Goal: Transaction & Acquisition: Purchase product/service

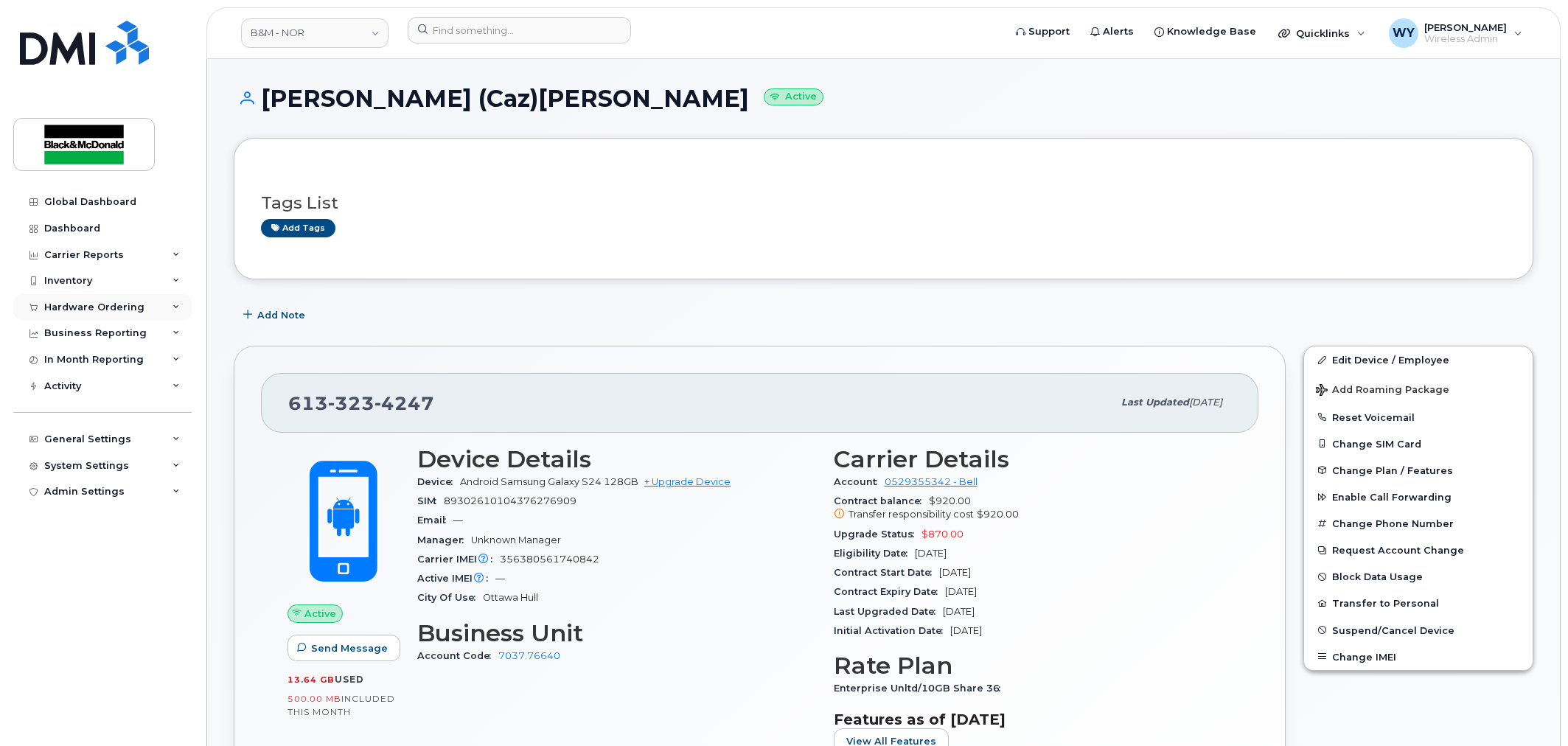
scroll to position [164, 0]
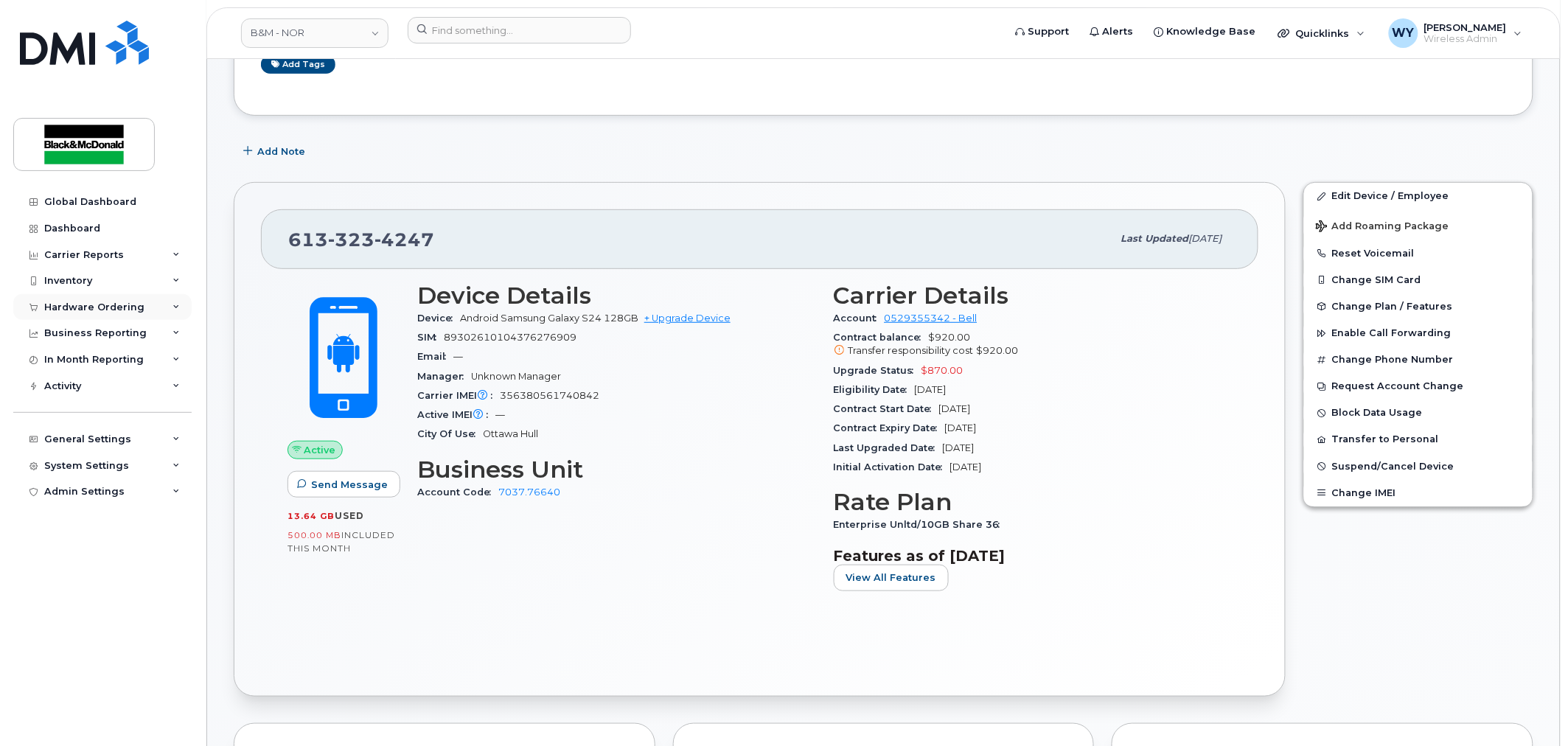
click at [100, 307] on div "Hardware Ordering" at bounding box center [94, 308] width 100 height 12
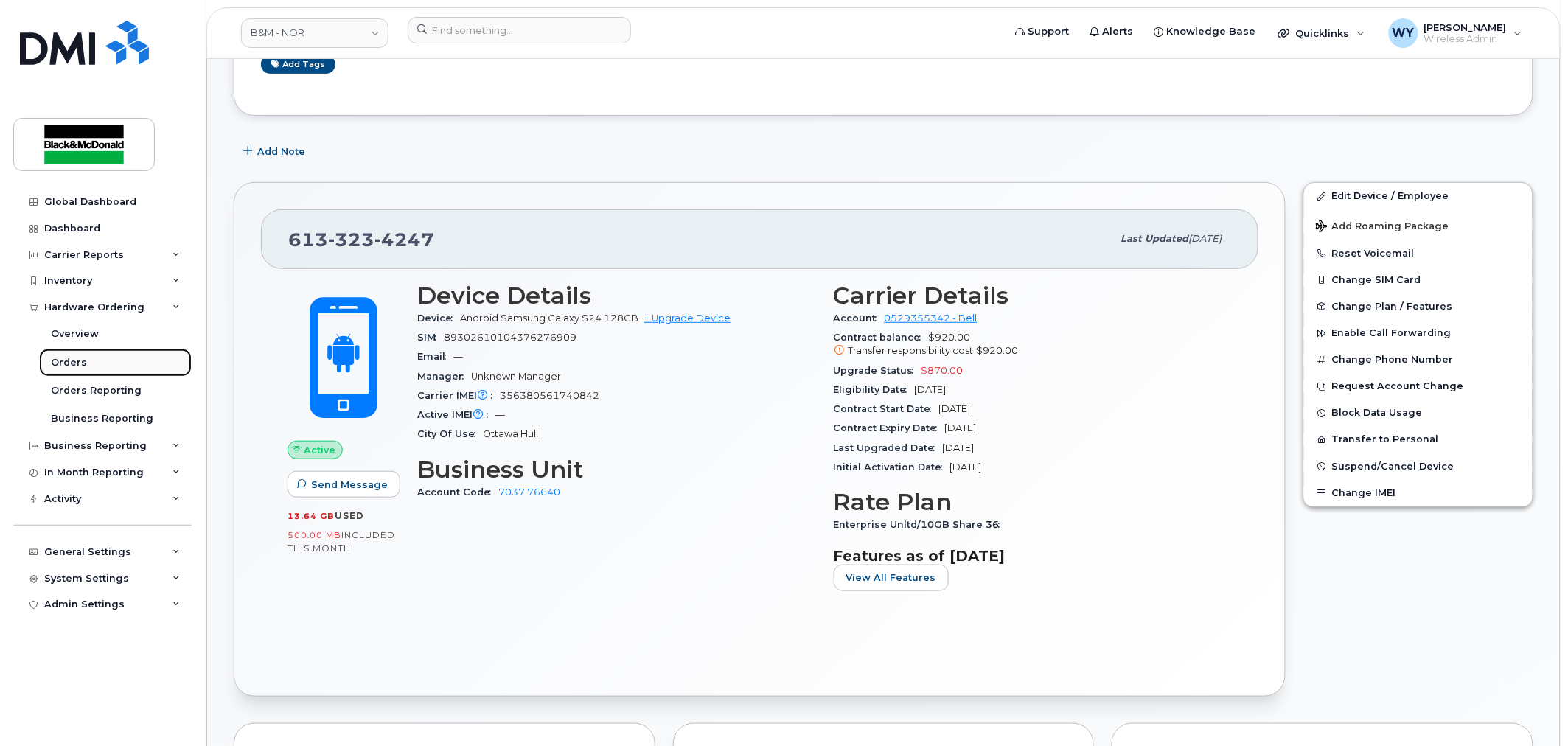
click at [76, 365] on div "Orders" at bounding box center [68, 362] width 36 height 13
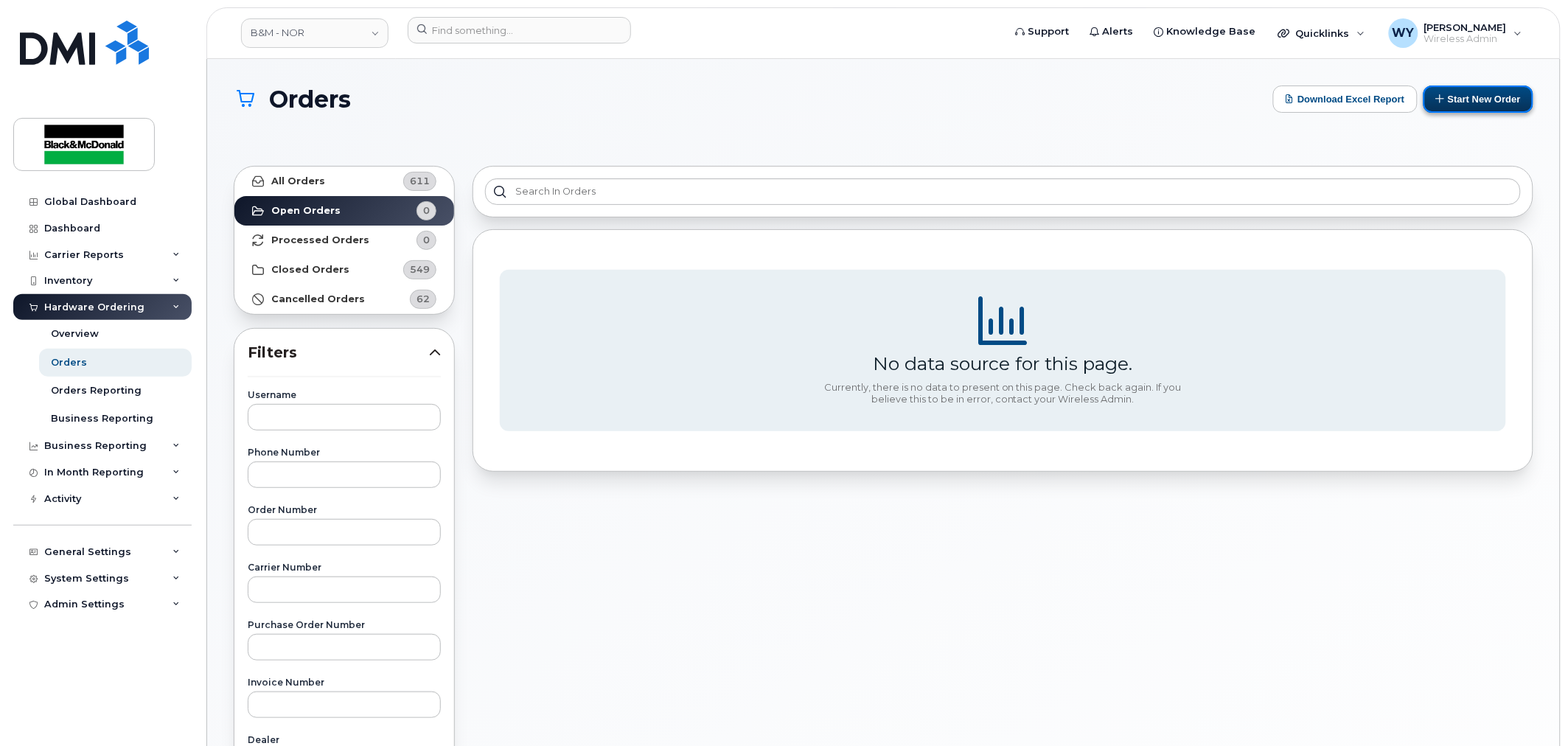
click at [1504, 105] on button "Start New Order" at bounding box center [1479, 99] width 110 height 27
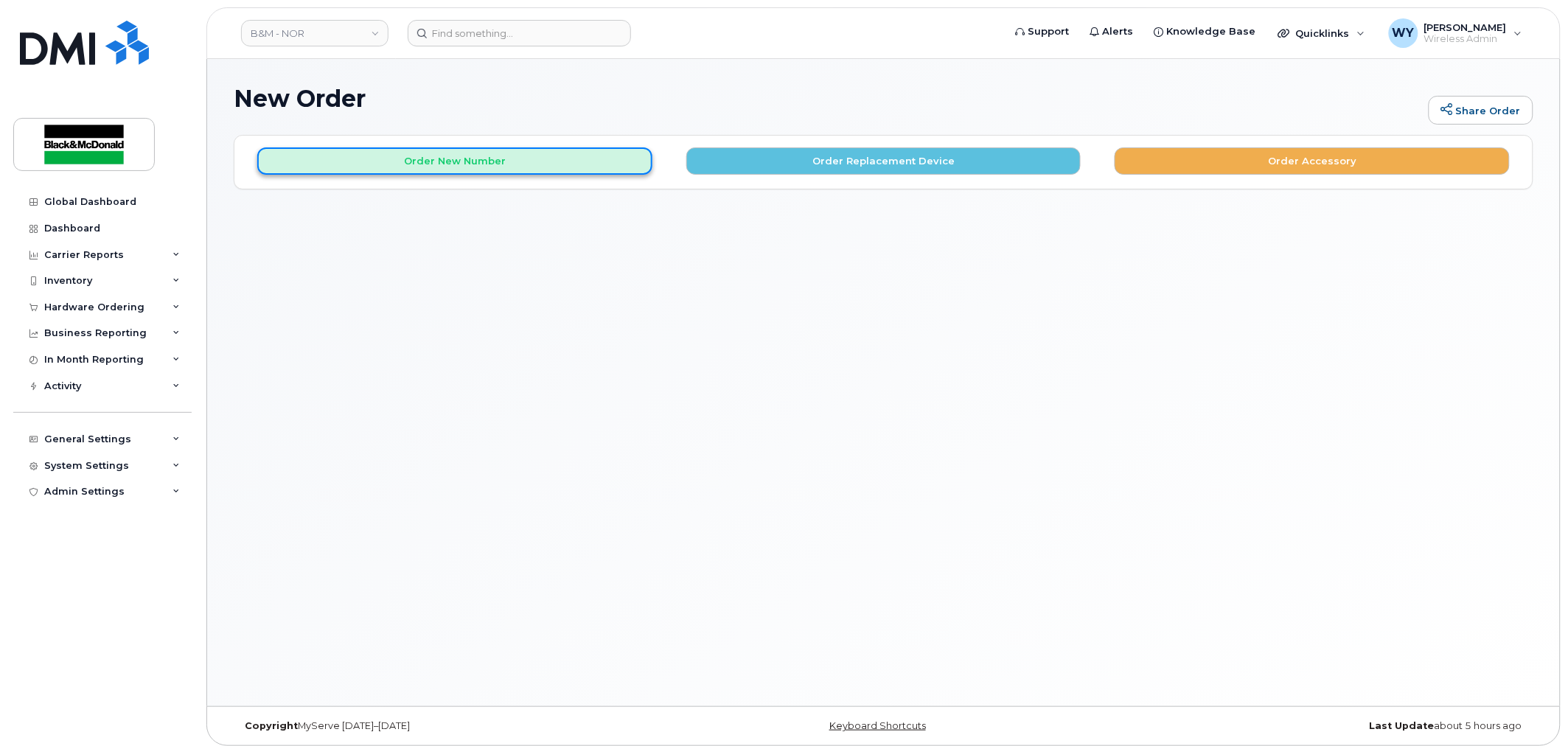
click at [448, 167] on button "Order New Number" at bounding box center [455, 161] width 396 height 27
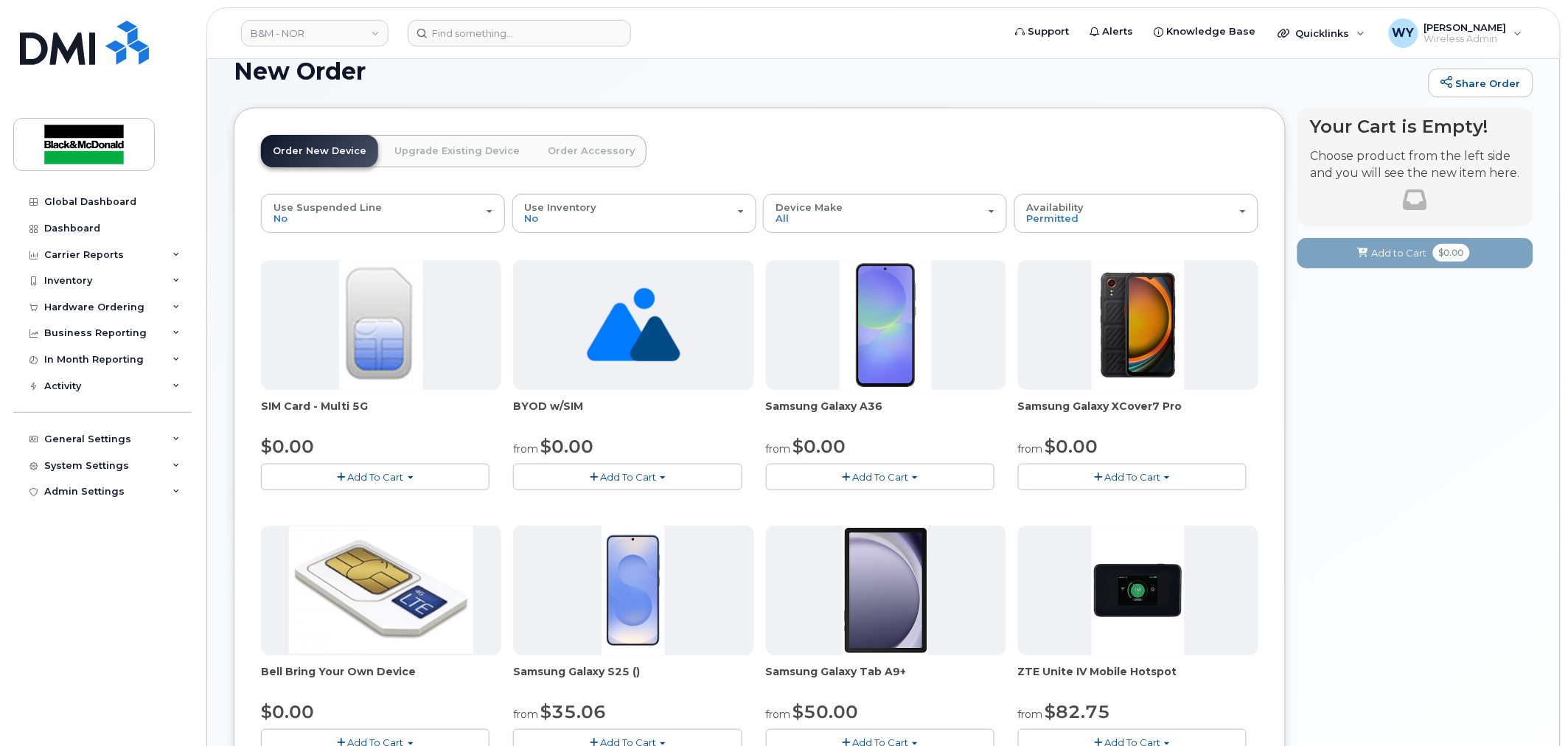
scroll to position [5, 0]
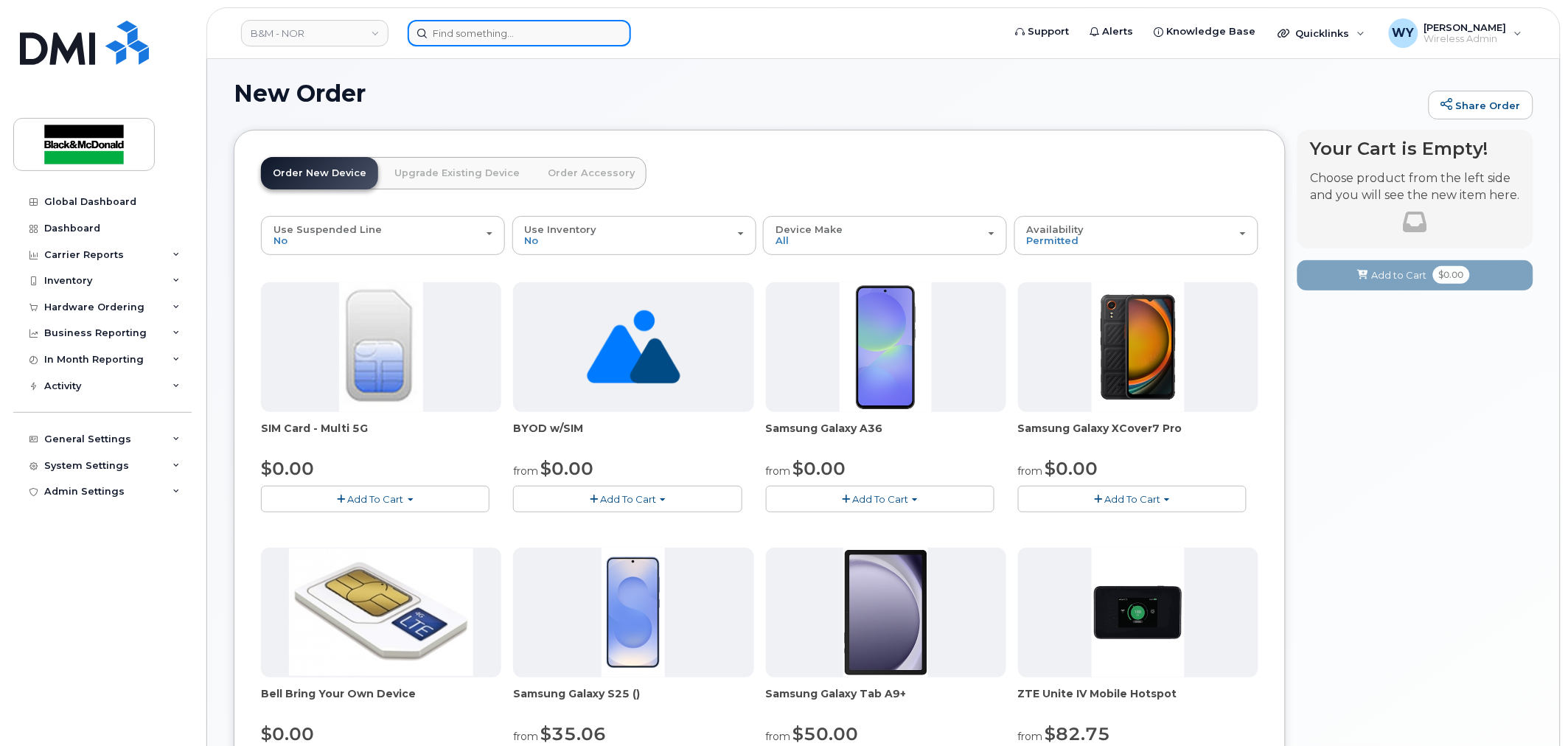
click at [460, 35] on input at bounding box center [519, 33] width 224 height 26
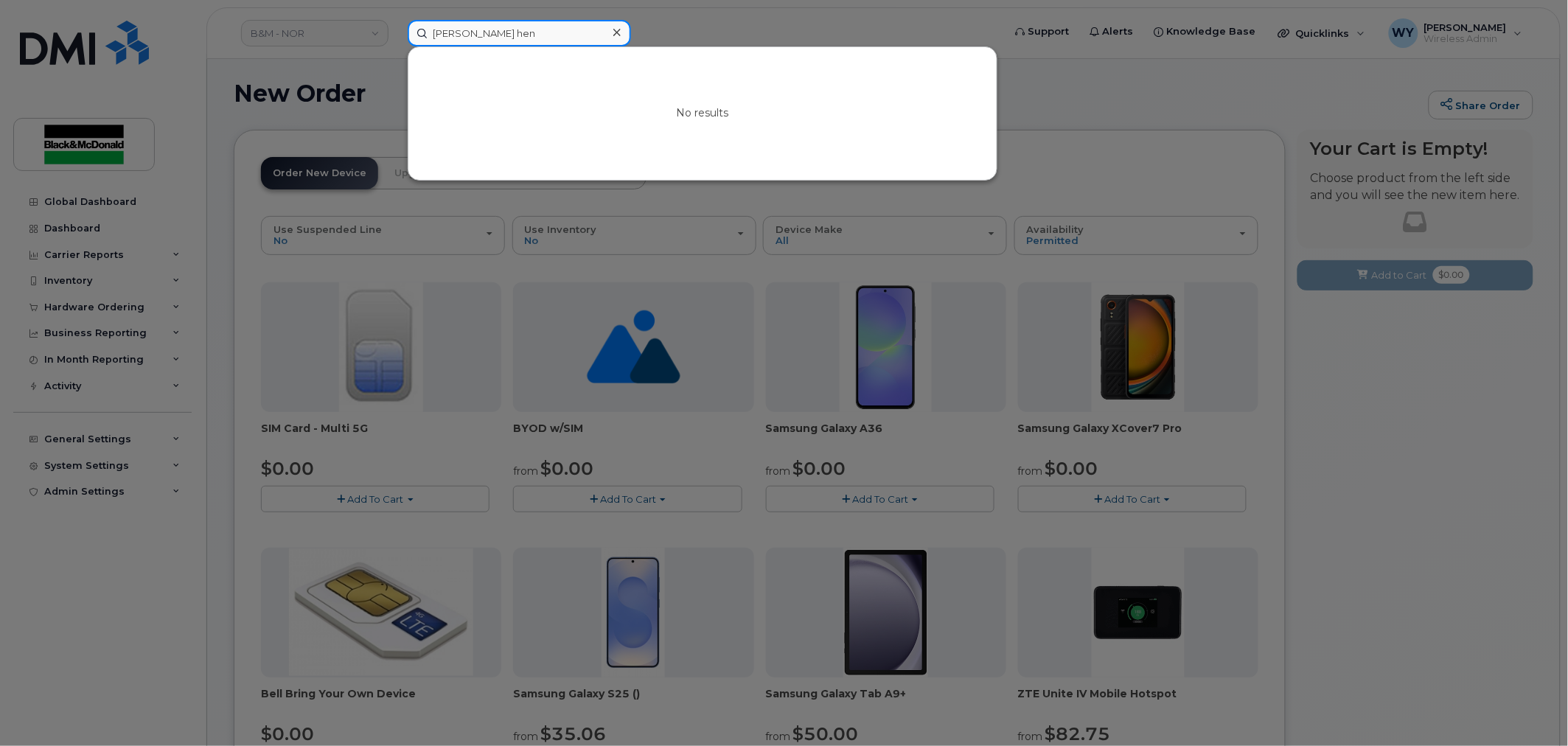
type input "kelly hen"
click at [525, 37] on input "kelly hen" at bounding box center [519, 33] width 224 height 26
click at [613, 33] on icon at bounding box center [617, 32] width 8 height 12
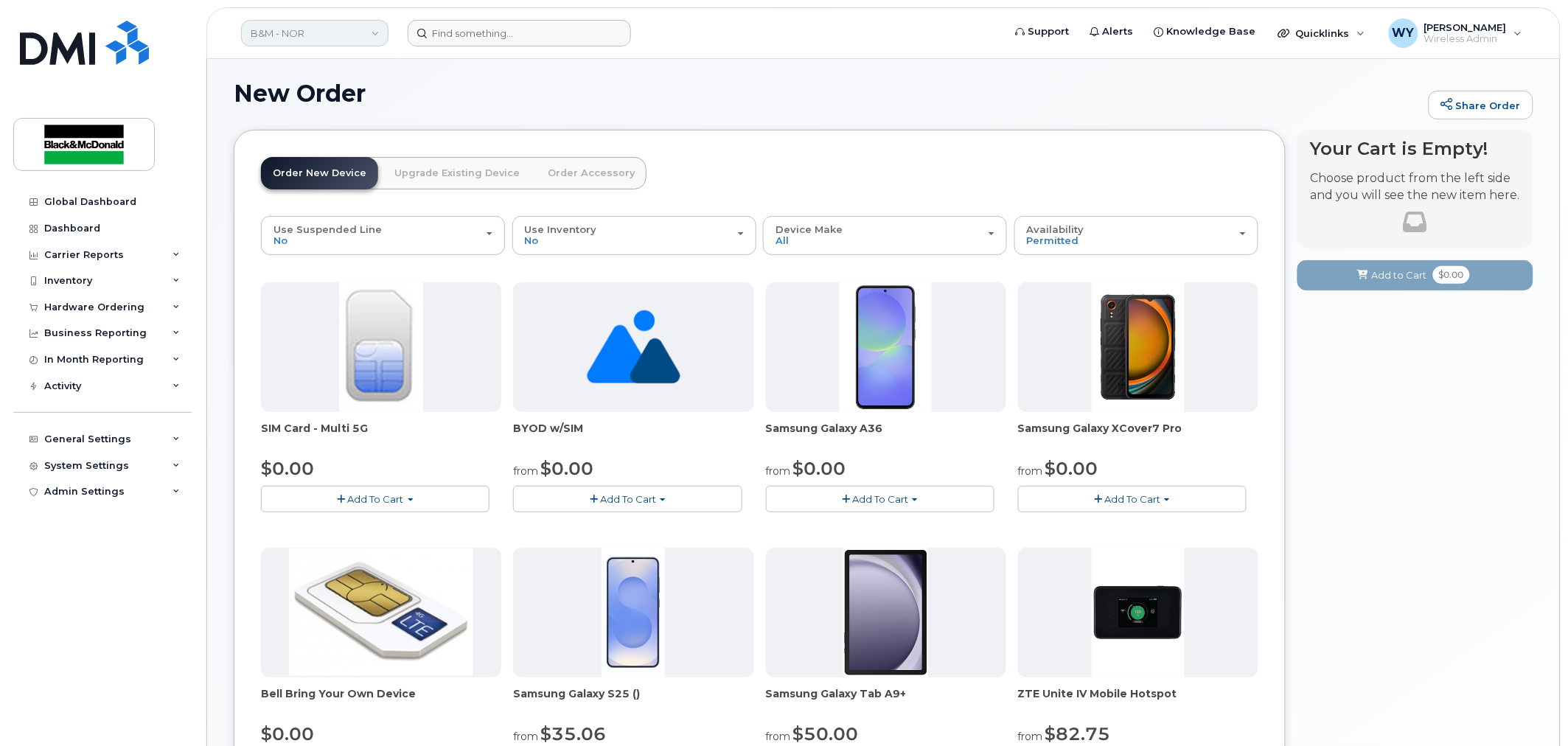
click at [301, 44] on link "B&M - NOR" at bounding box center [315, 33] width 148 height 26
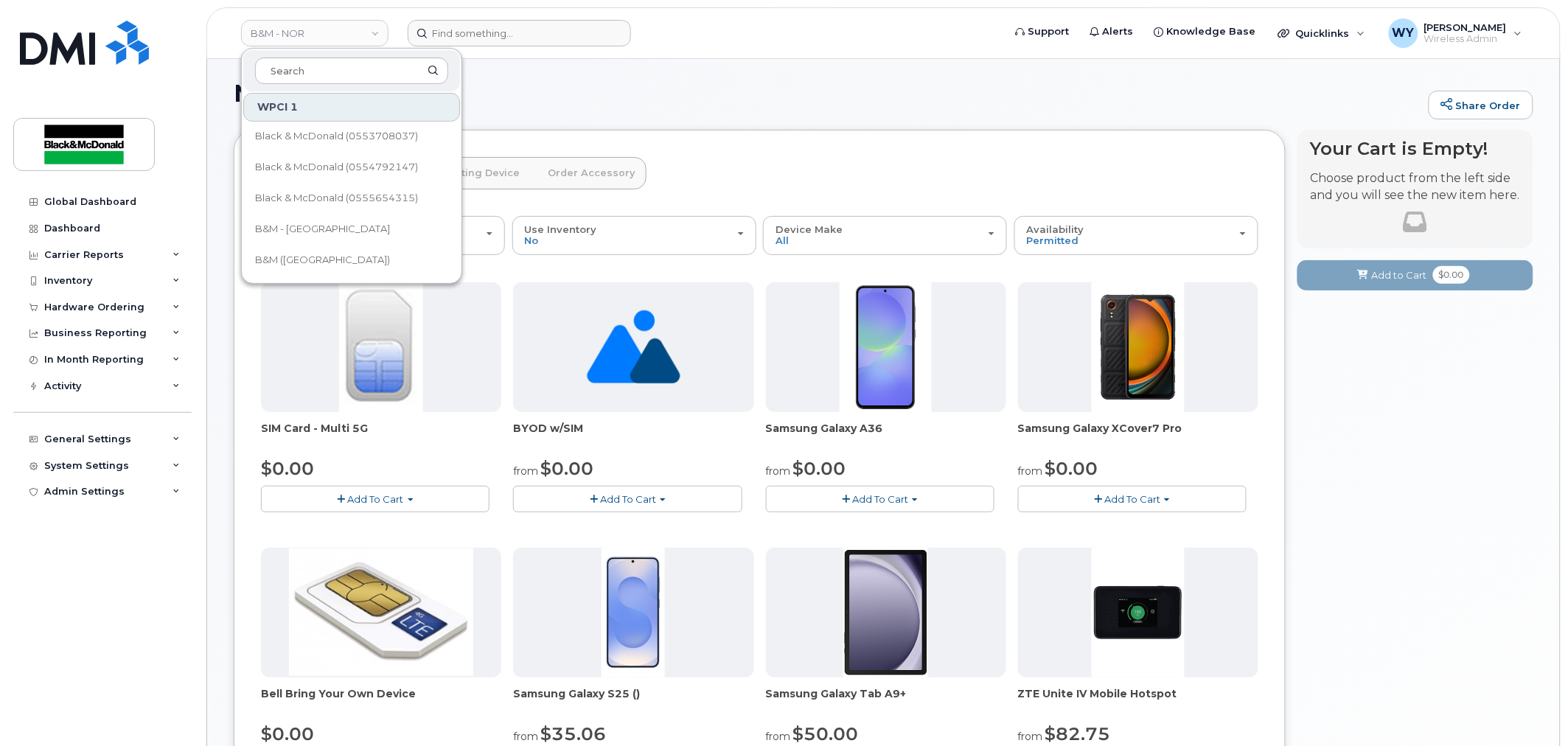
scroll to position [138, 0]
click at [409, 216] on span "Black & McDonald (0555654315)" at bounding box center [336, 217] width 163 height 14
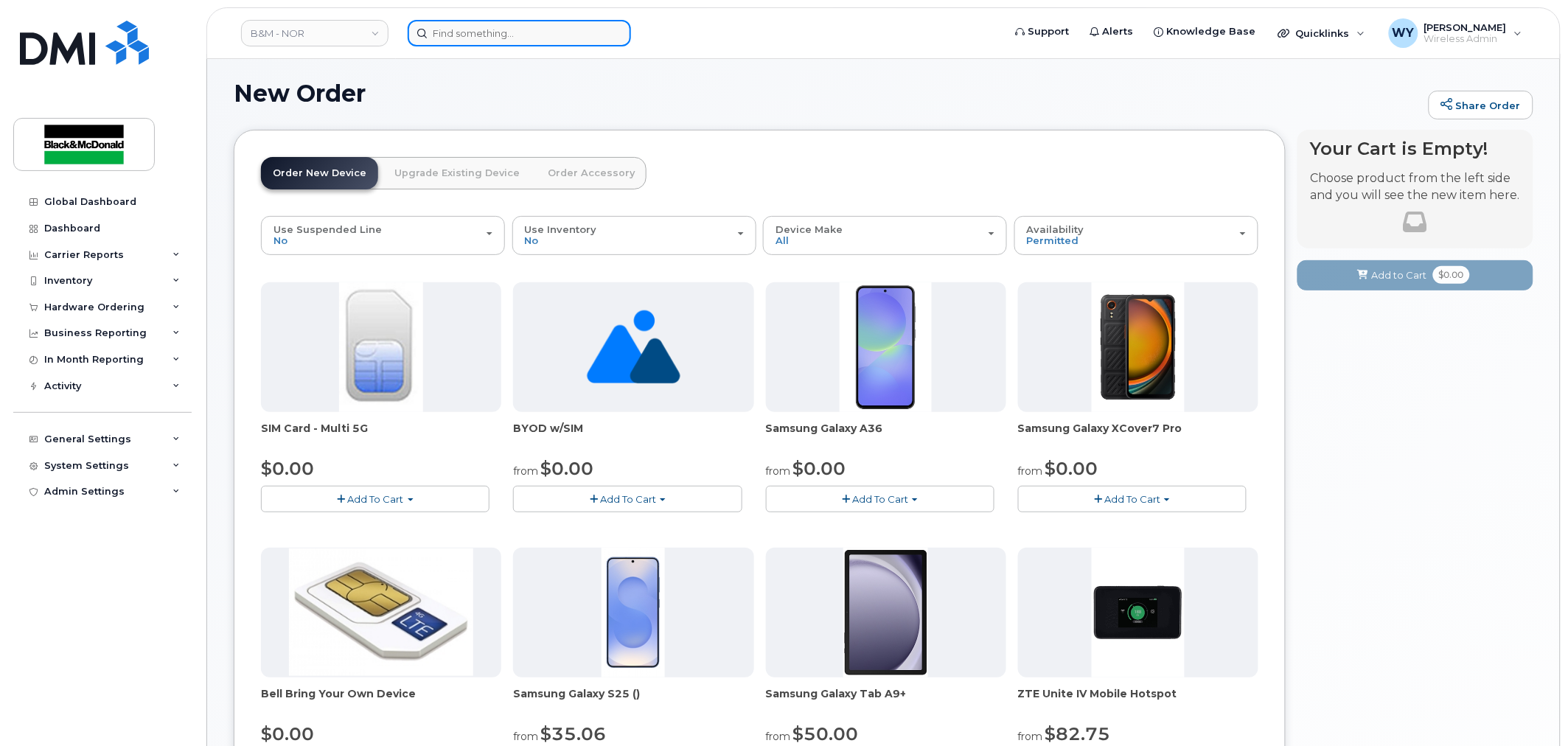
click at [504, 32] on input at bounding box center [519, 33] width 224 height 26
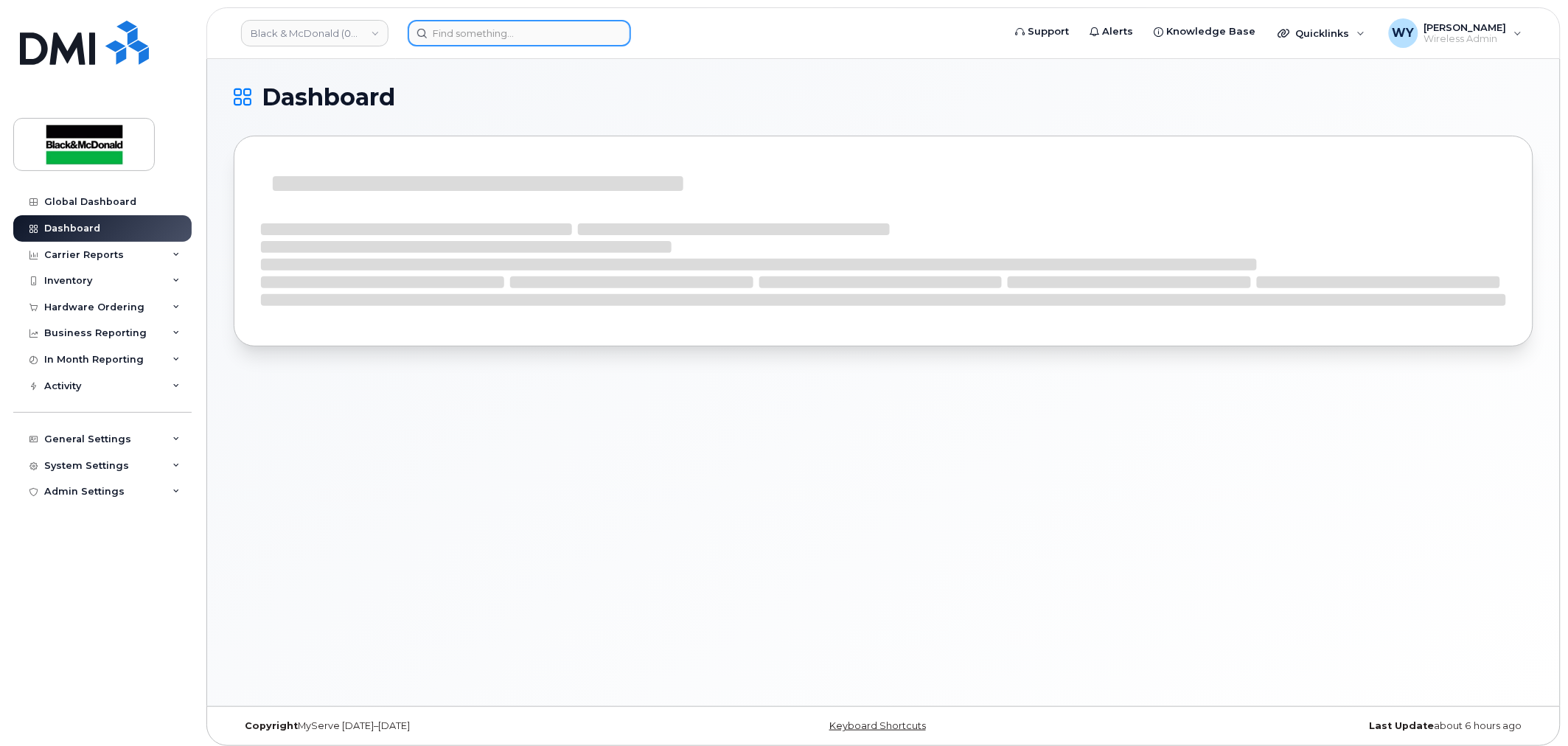
click at [504, 32] on input at bounding box center [519, 33] width 224 height 26
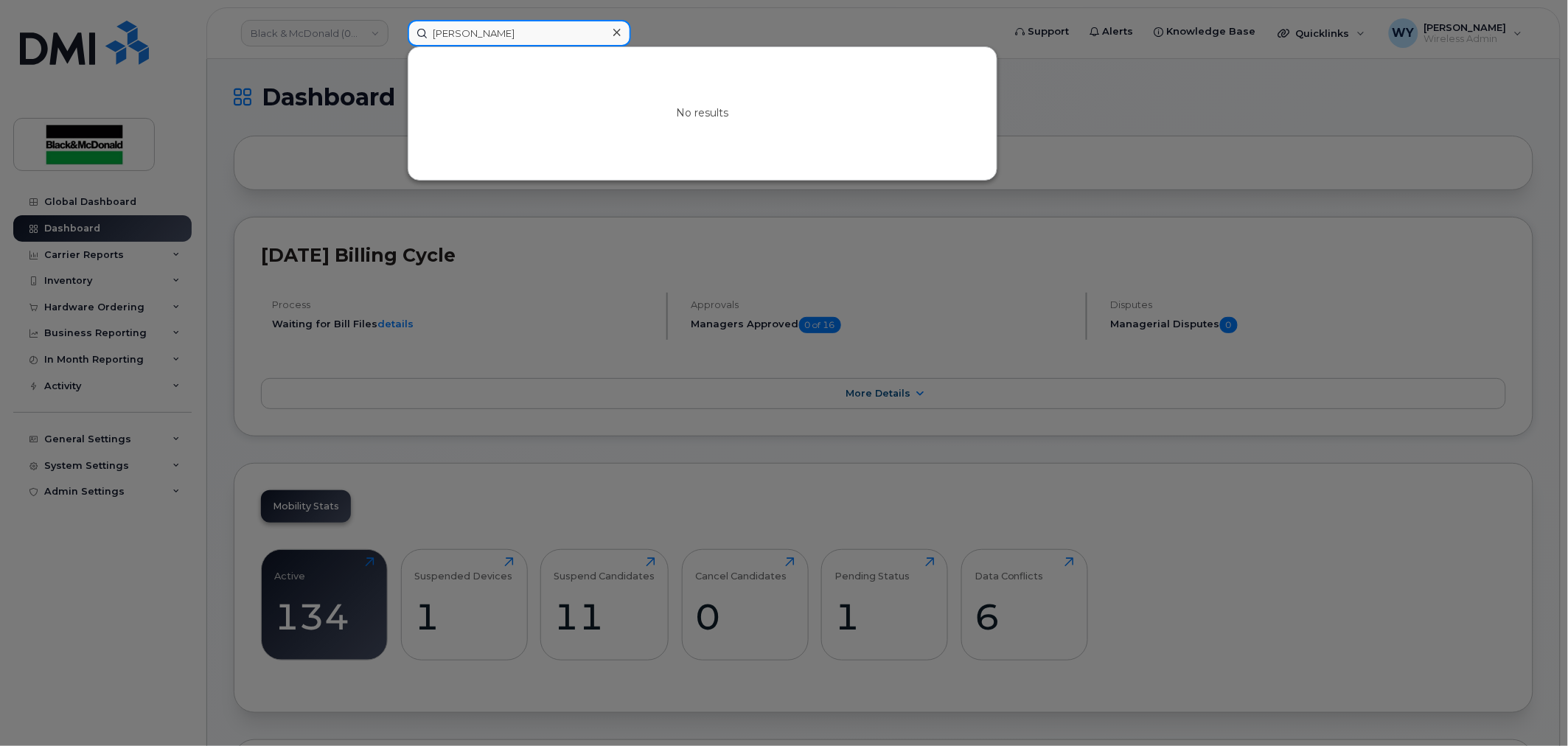
click at [504, 32] on input "kelly ken" at bounding box center [519, 33] width 224 height 26
drag, startPoint x: 0, startPoint y: 0, endPoint x: 335, endPoint y: 46, distance: 338.1
click at [396, 46] on div "kelly ken No results" at bounding box center [700, 33] width 610 height 26
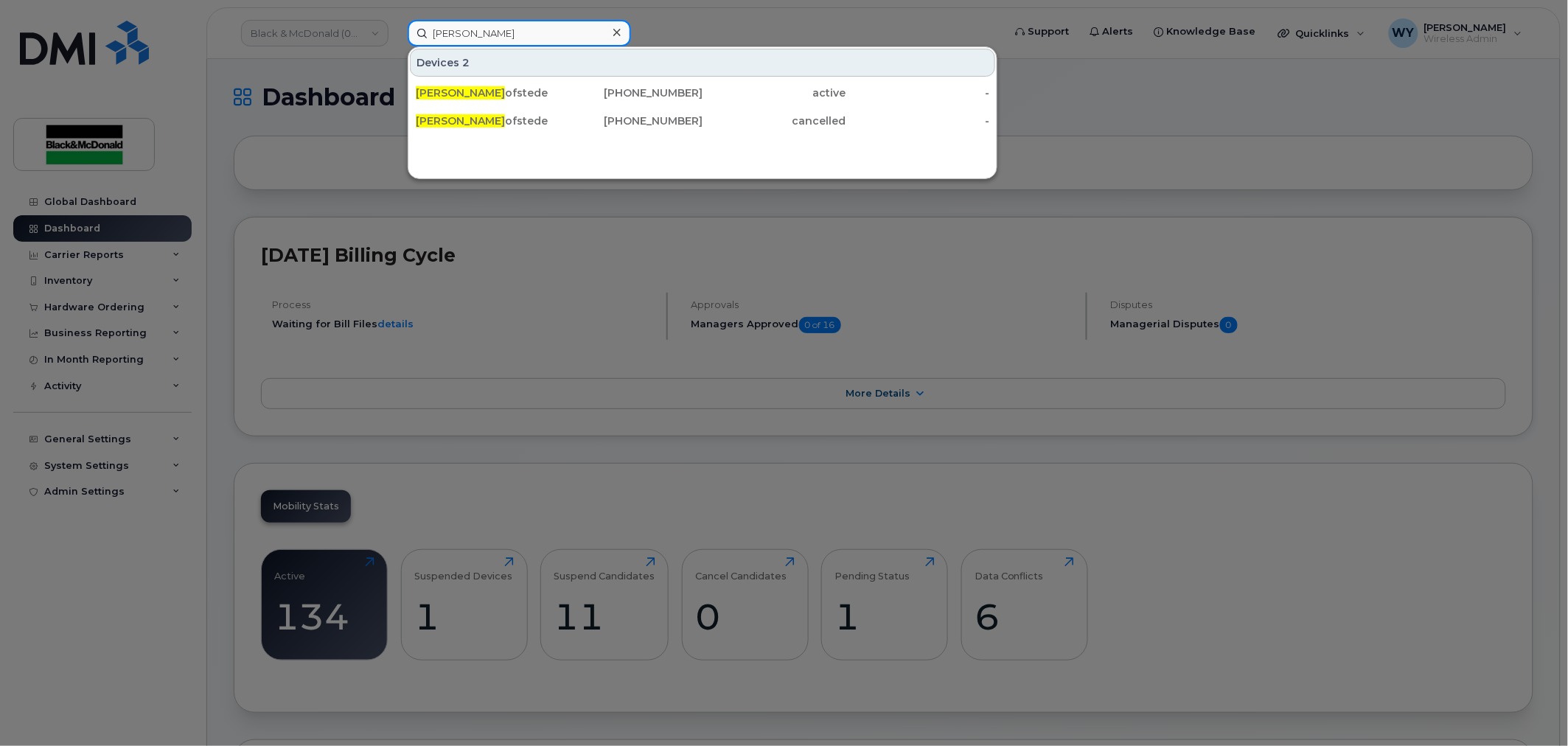
drag, startPoint x: 512, startPoint y: 32, endPoint x: 377, endPoint y: 40, distance: 135.2
click at [396, 40] on div "kelly h Devices 2 Kelly H ofstede 647-239-5807 active - Kelly H ofstede 647-239…" at bounding box center [700, 33] width 610 height 26
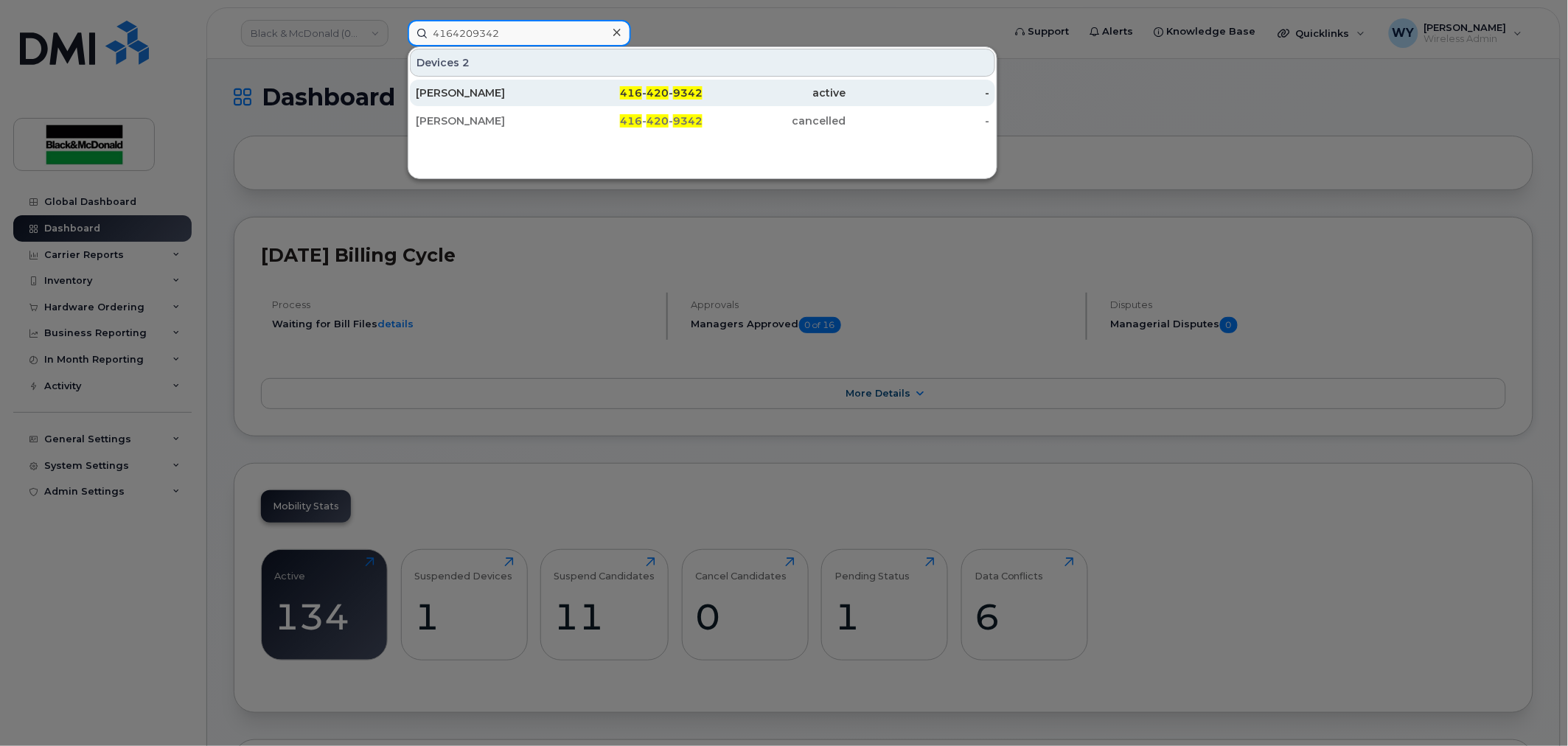
type input "4164209342"
click at [601, 94] on div "416 - 420 - 9342" at bounding box center [631, 92] width 143 height 14
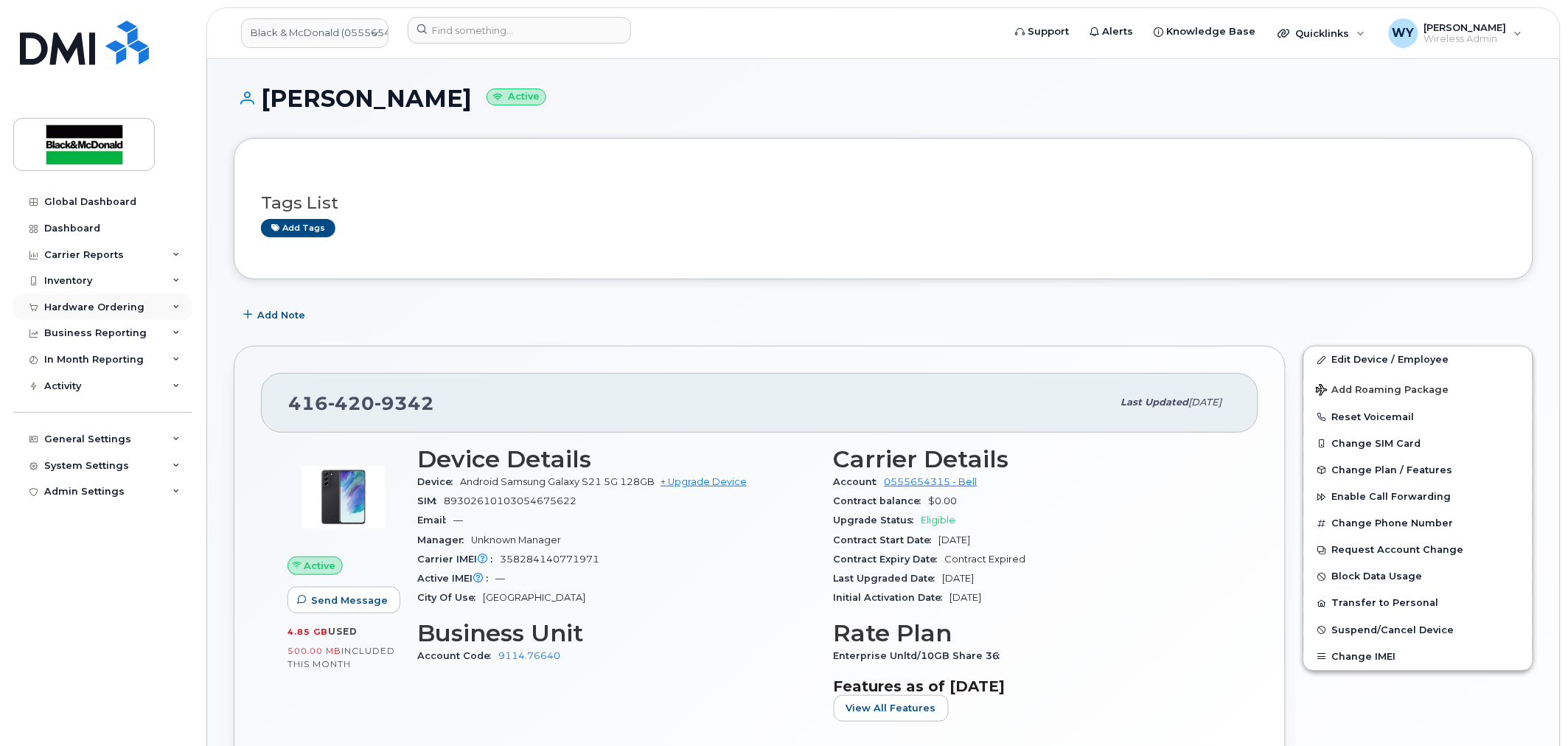
click at [127, 319] on div "Hardware Ordering" at bounding box center [103, 307] width 179 height 26
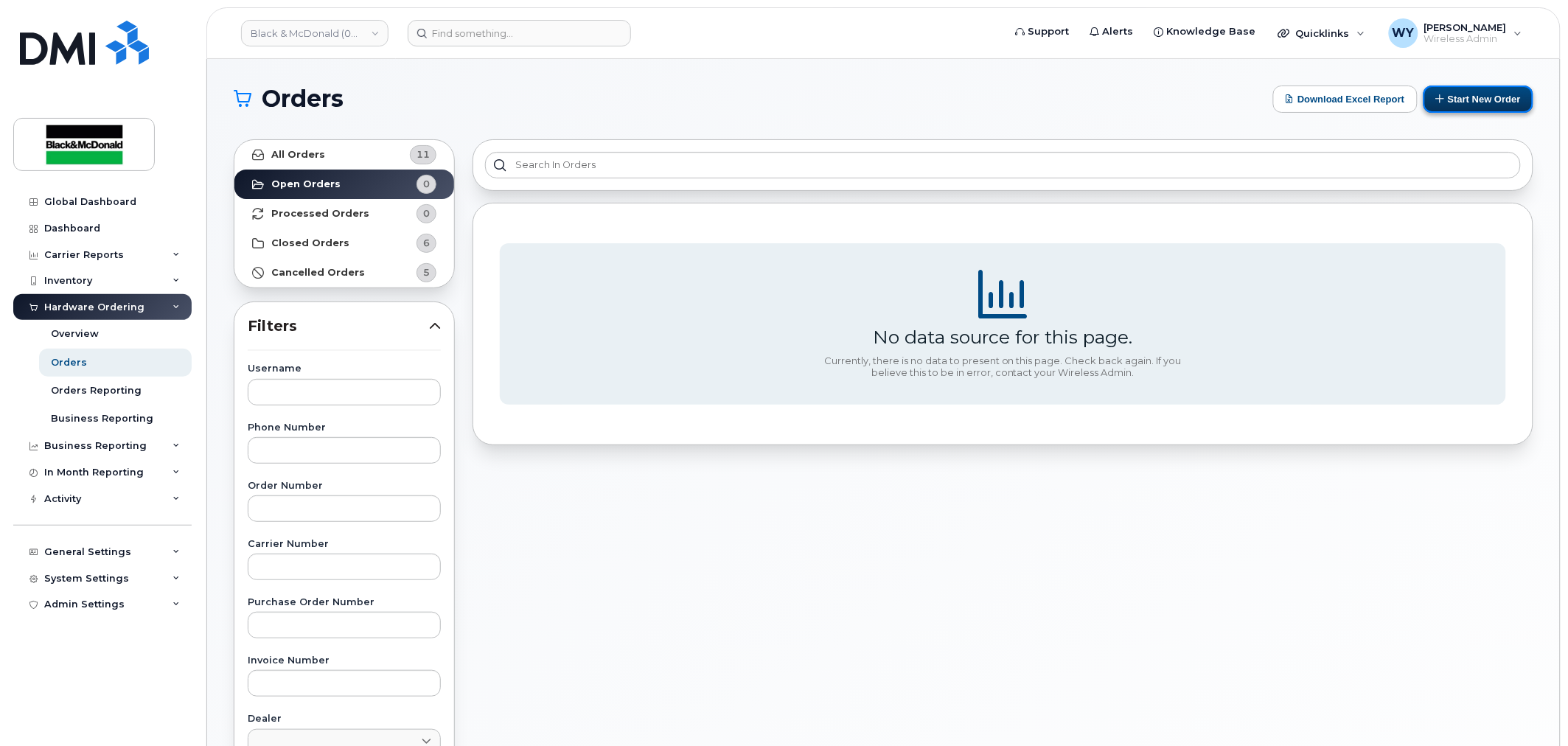
click at [1491, 109] on button "Start New Order" at bounding box center [1479, 99] width 110 height 27
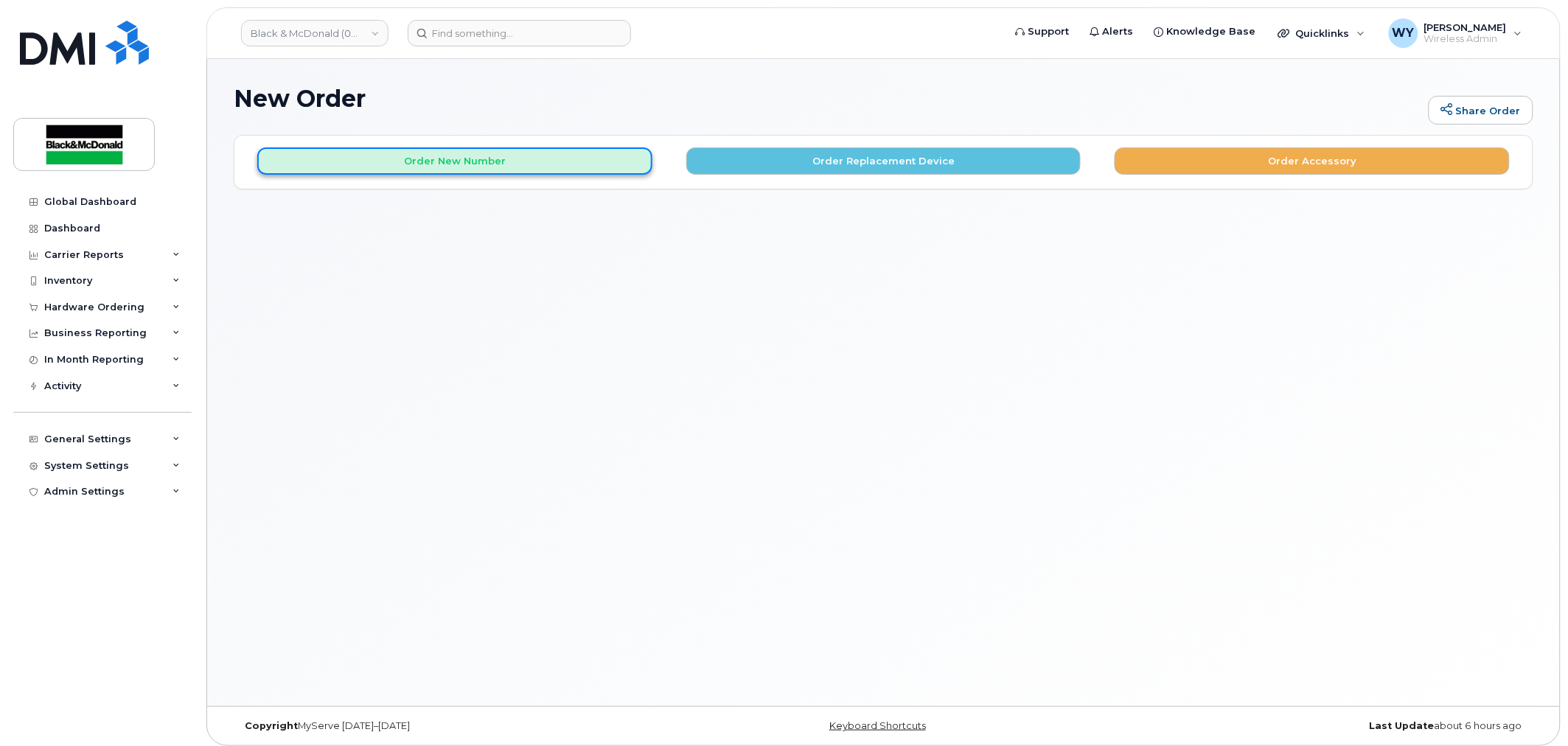
click at [498, 167] on button "Order New Number" at bounding box center [455, 161] width 396 height 27
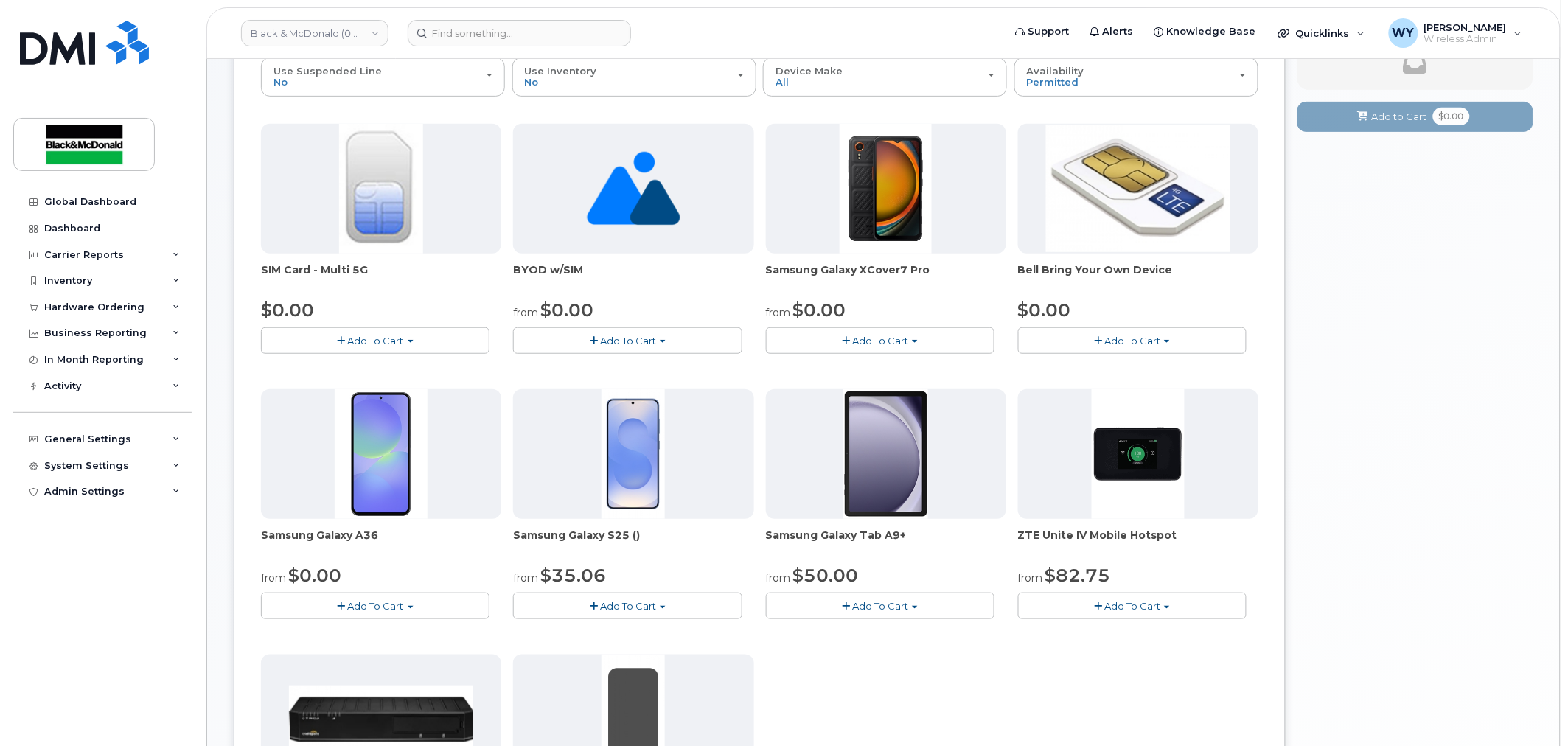
scroll to position [82, 0]
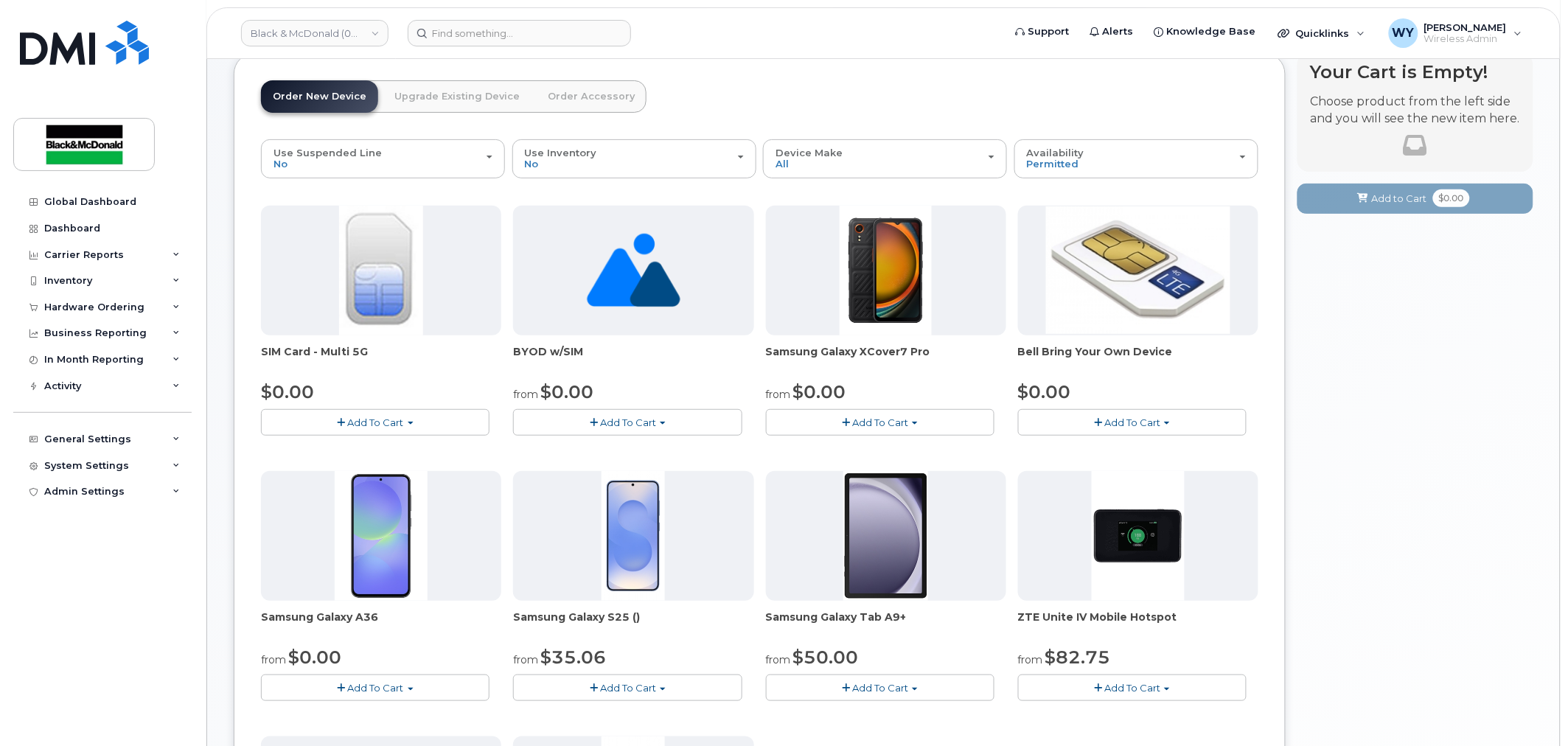
click at [193, 682] on div "Global Dashboard Dashboard Carrier Reports Monthly Billing Data Daily Data Pool…" at bounding box center [105, 456] width 182 height 535
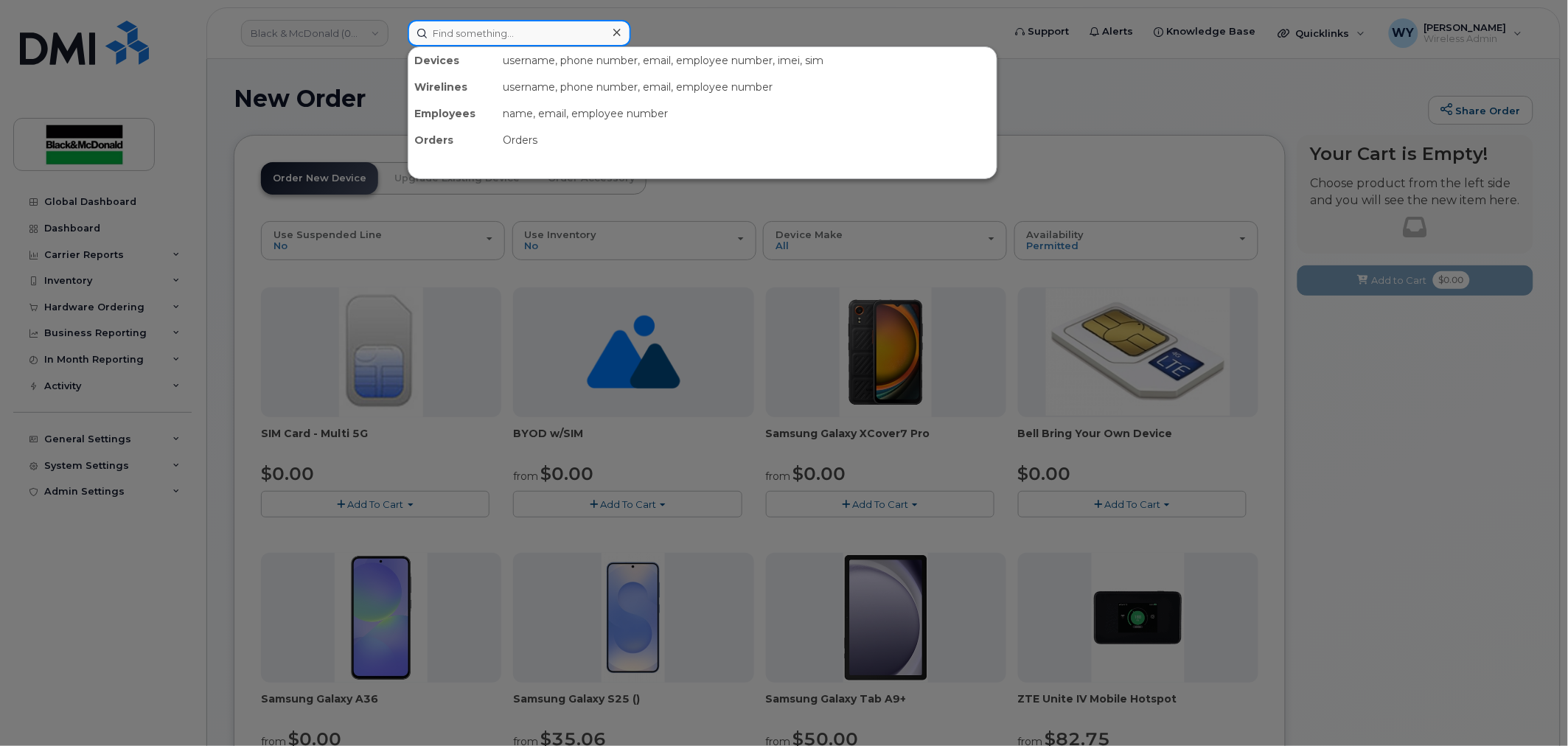
click at [519, 38] on input at bounding box center [519, 33] width 224 height 26
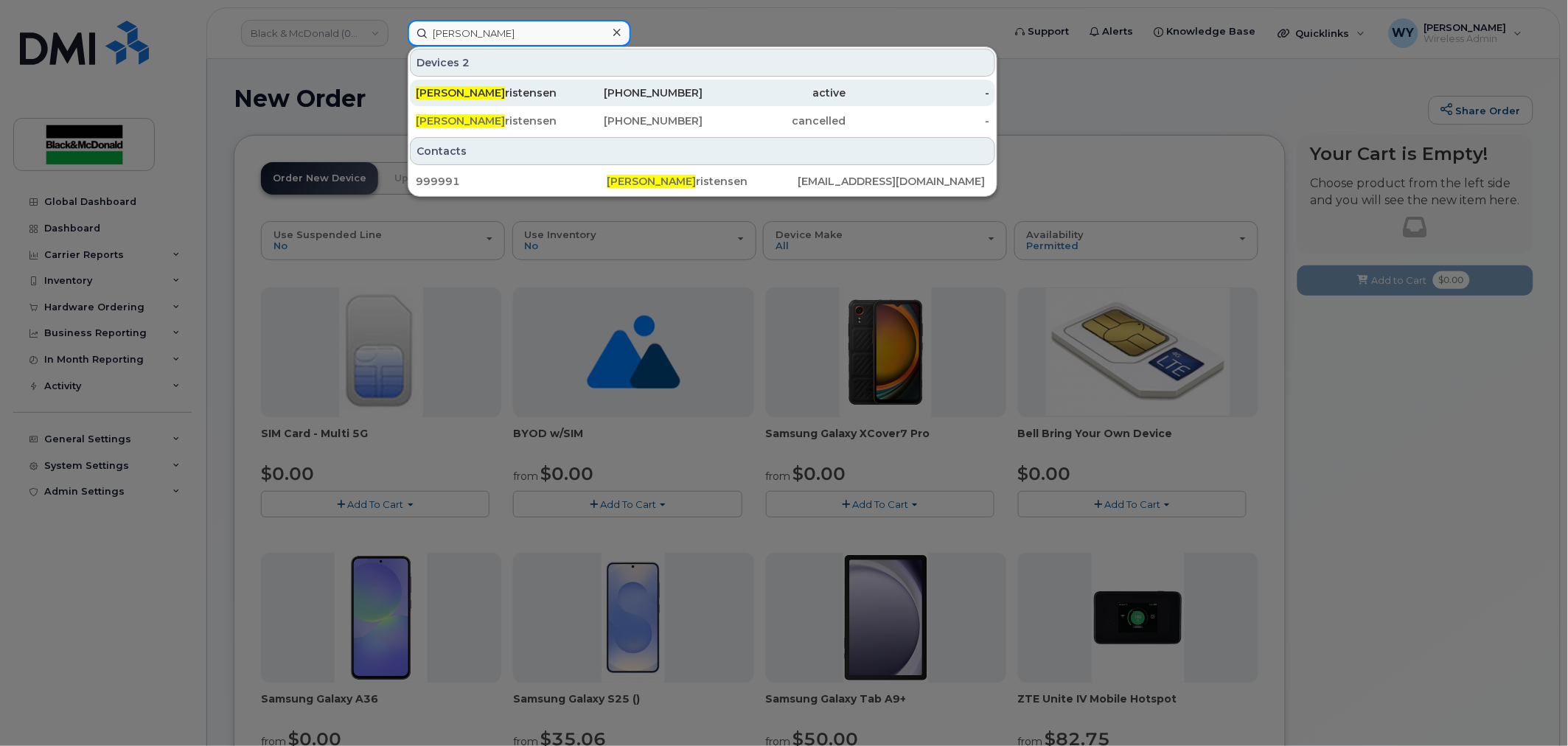
type input "kelly ch"
click at [525, 86] on div "Kelly Ch ristensen" at bounding box center [488, 92] width 143 height 14
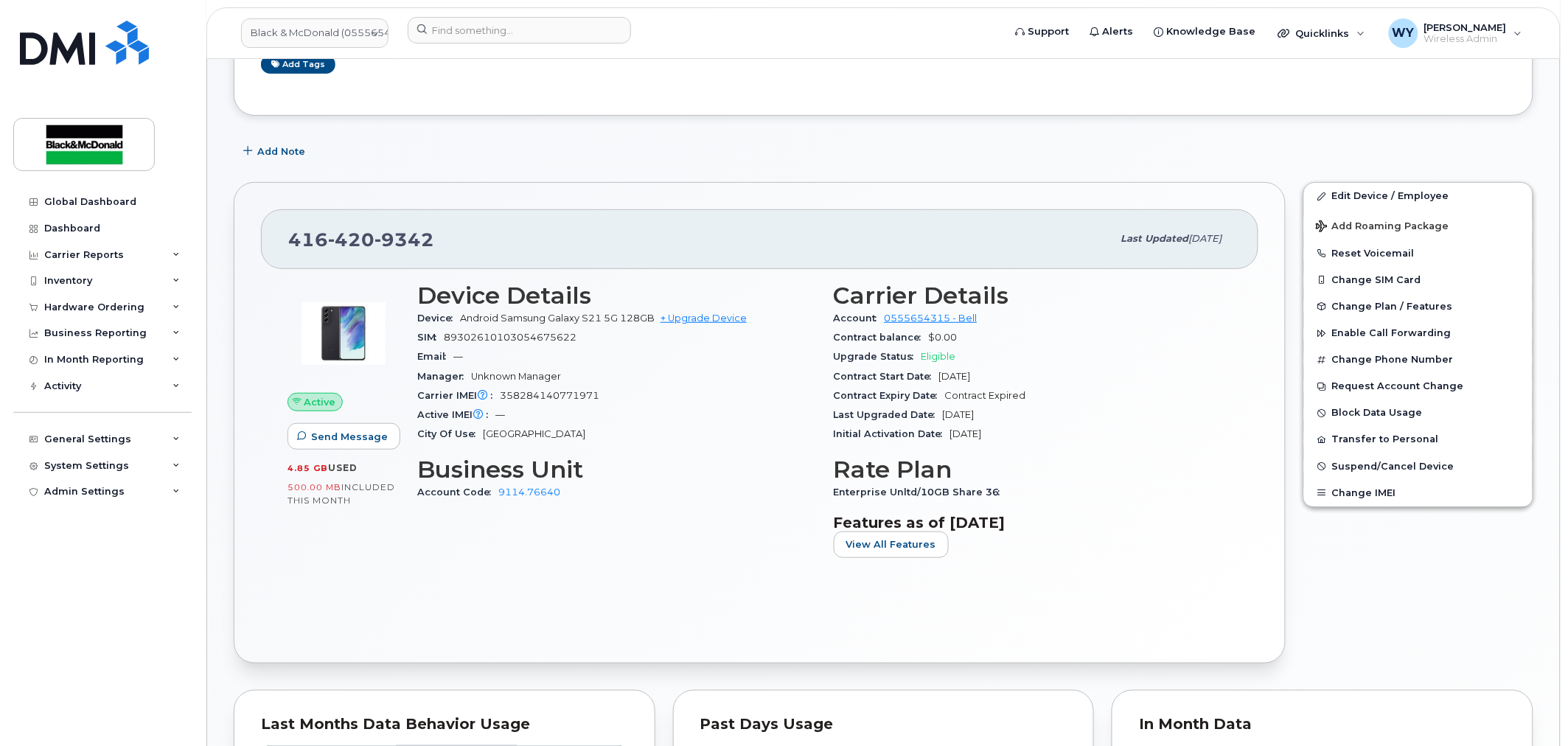
scroll to position [245, 0]
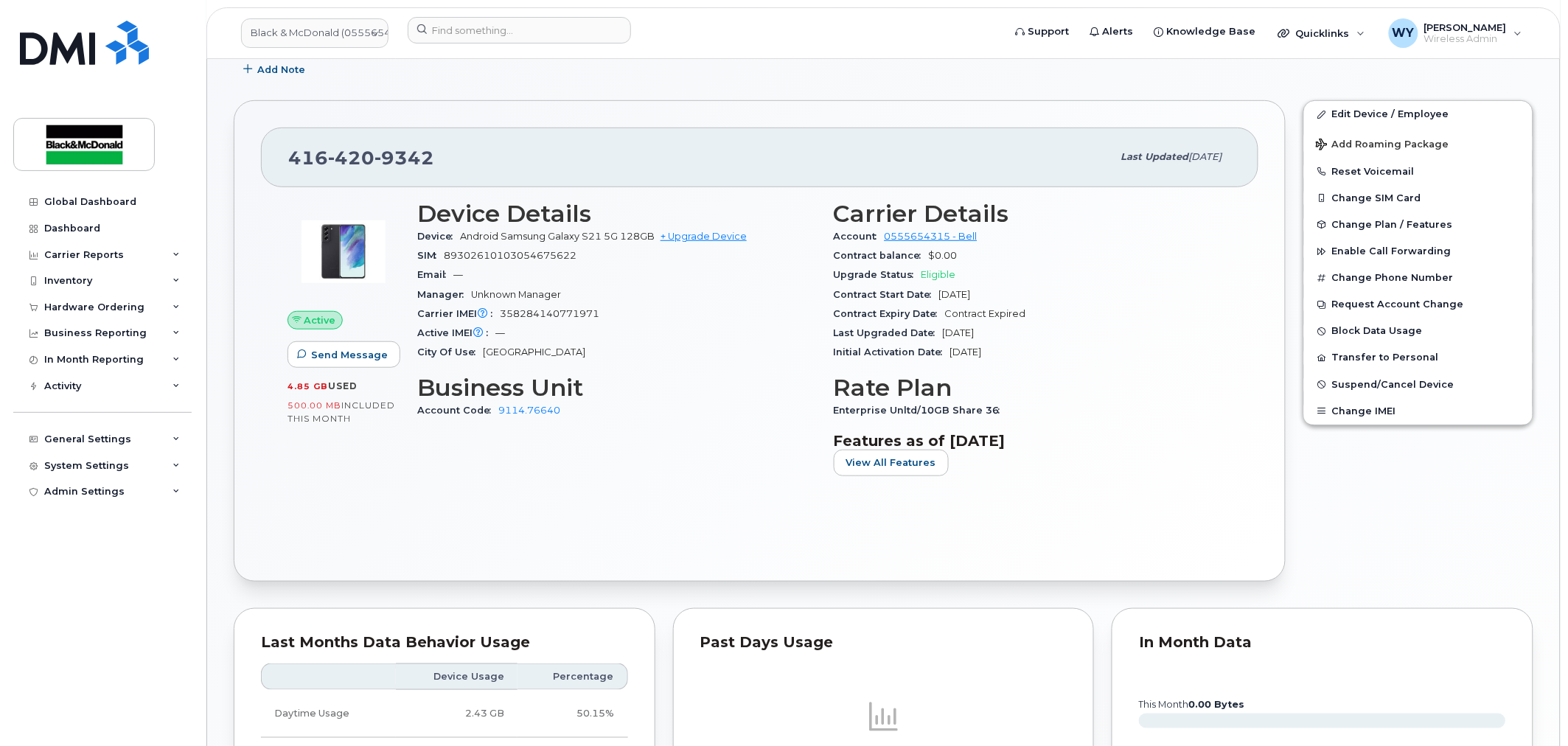
click at [632, 512] on div "Active Send Message 4.85 GB  used 500.00 MB  included this month Device Details…" at bounding box center [759, 370] width 998 height 367
click at [735, 24] on form at bounding box center [700, 30] width 586 height 26
click at [712, 237] on link "+ Upgrade Device" at bounding box center [703, 236] width 86 height 11
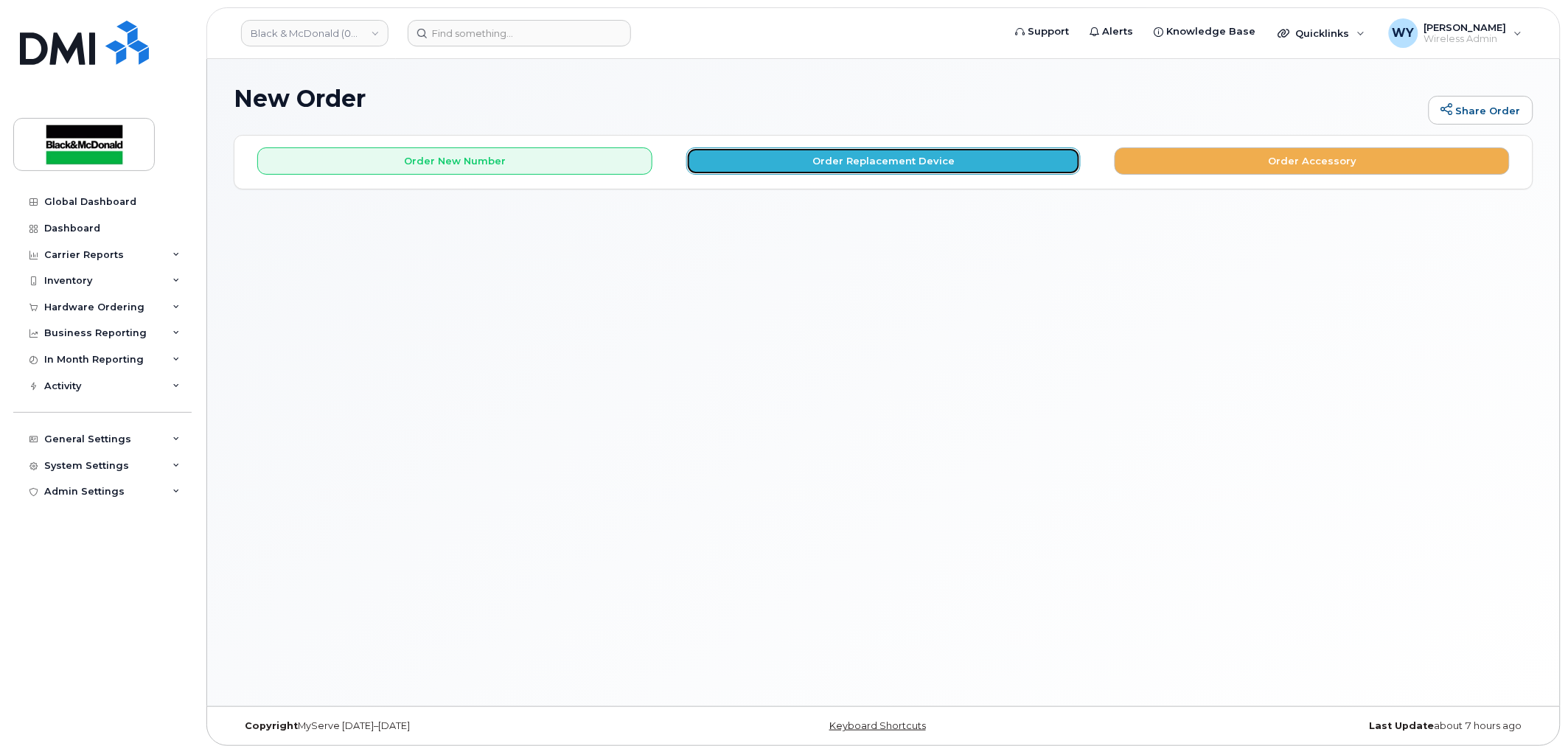
click at [911, 166] on button "Order Replacement Device" at bounding box center [884, 161] width 396 height 27
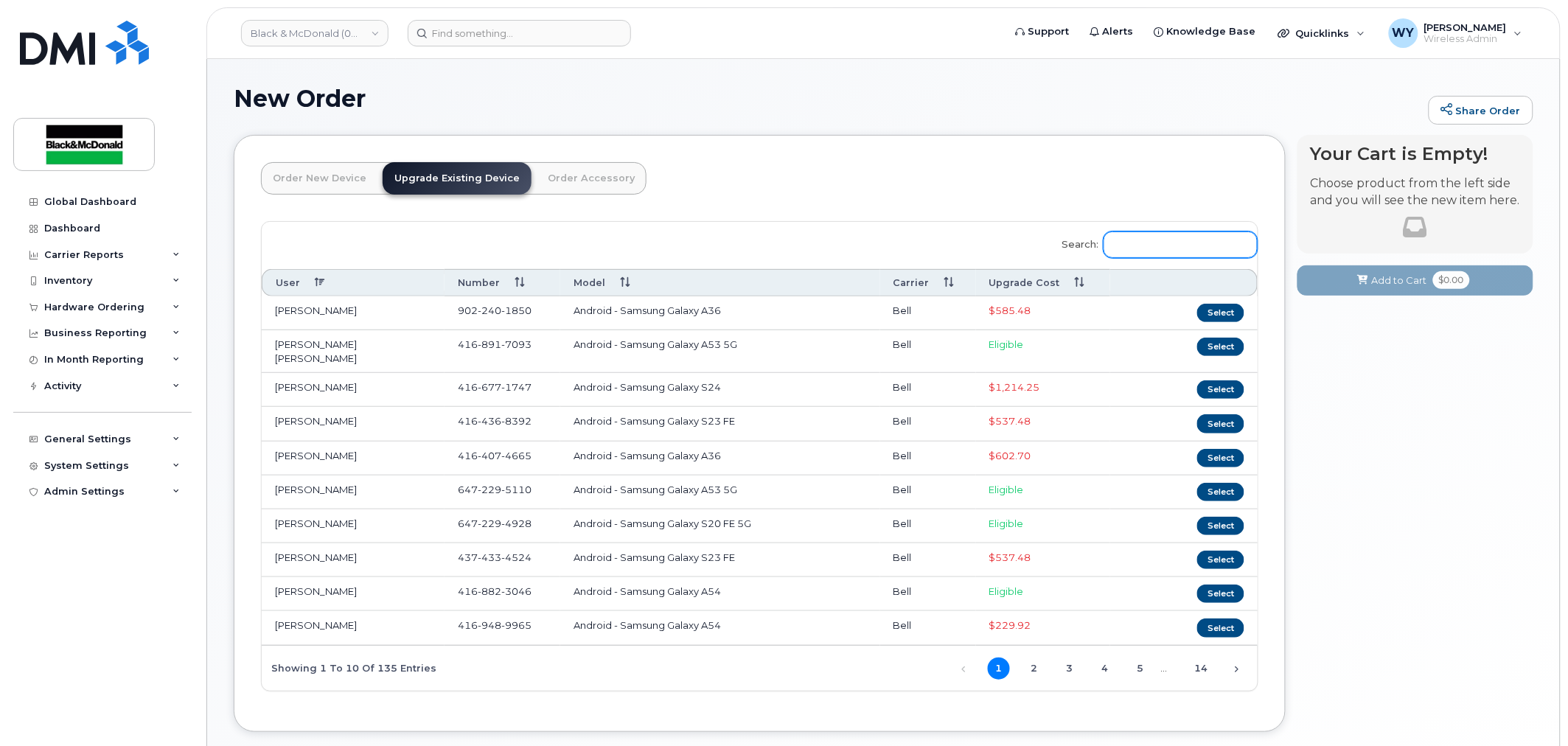
click at [1155, 231] on input "Search:" at bounding box center [1181, 244] width 154 height 26
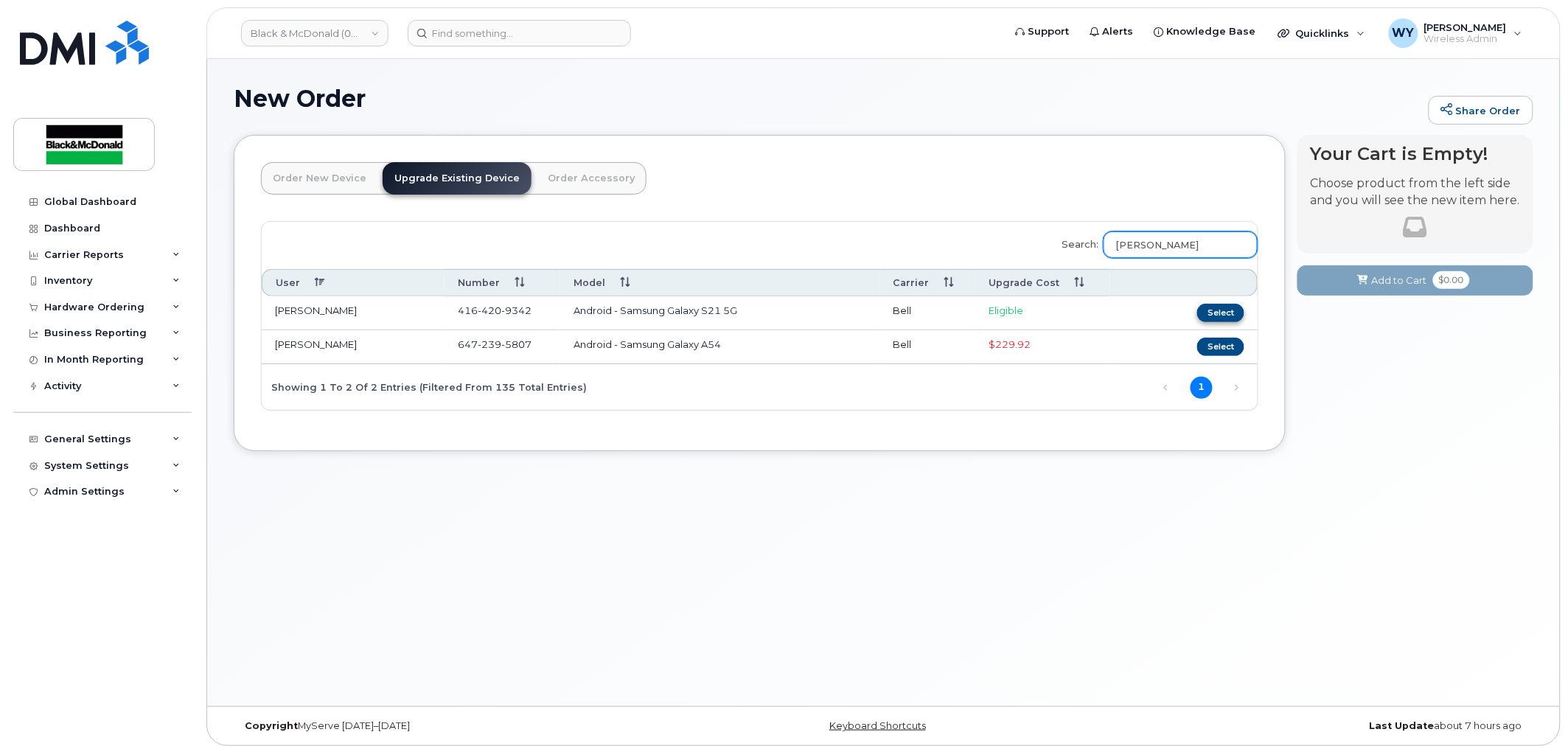
type input "[PERSON_NAME]"
click at [1221, 307] on button "Select" at bounding box center [1221, 313] width 47 height 19
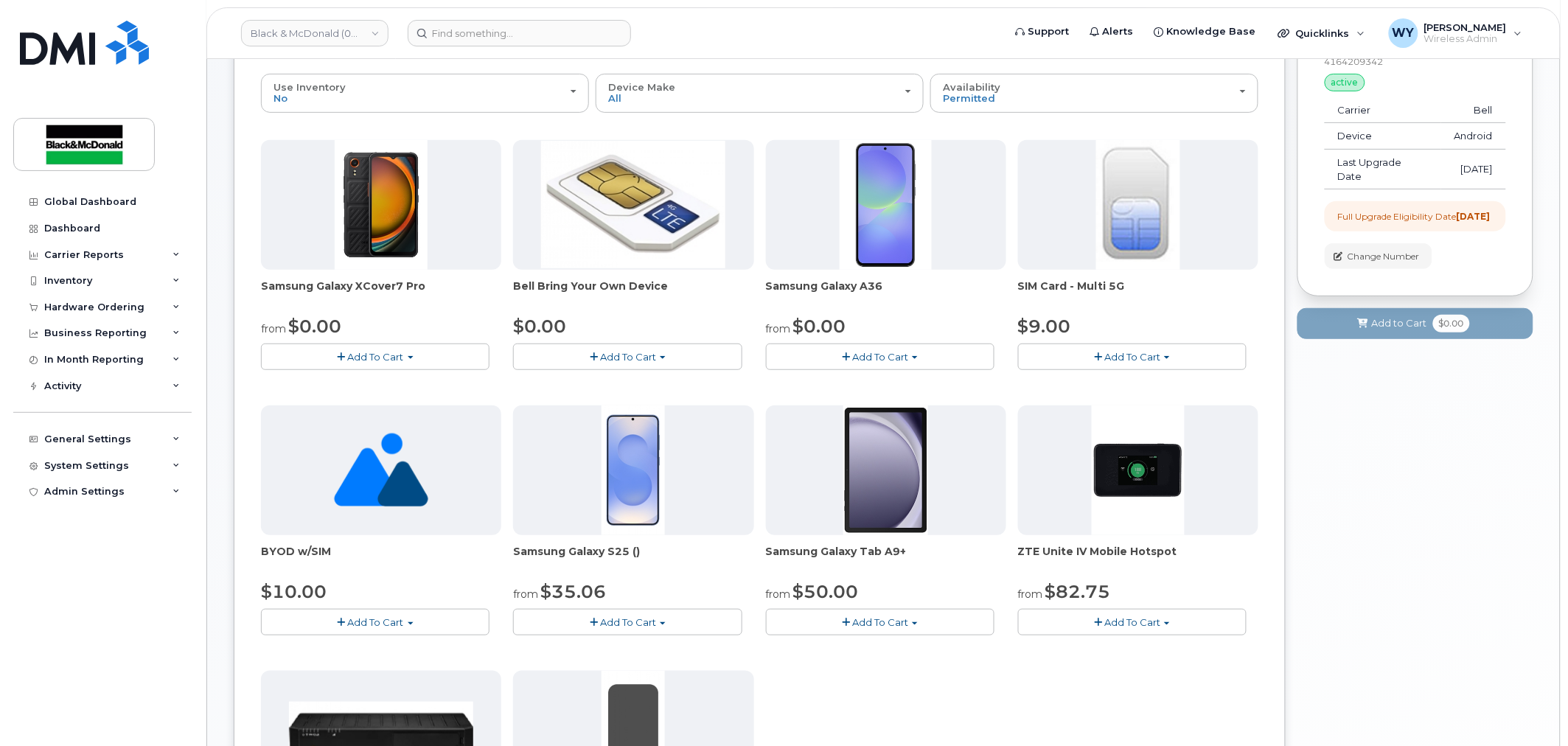
scroll to position [164, 0]
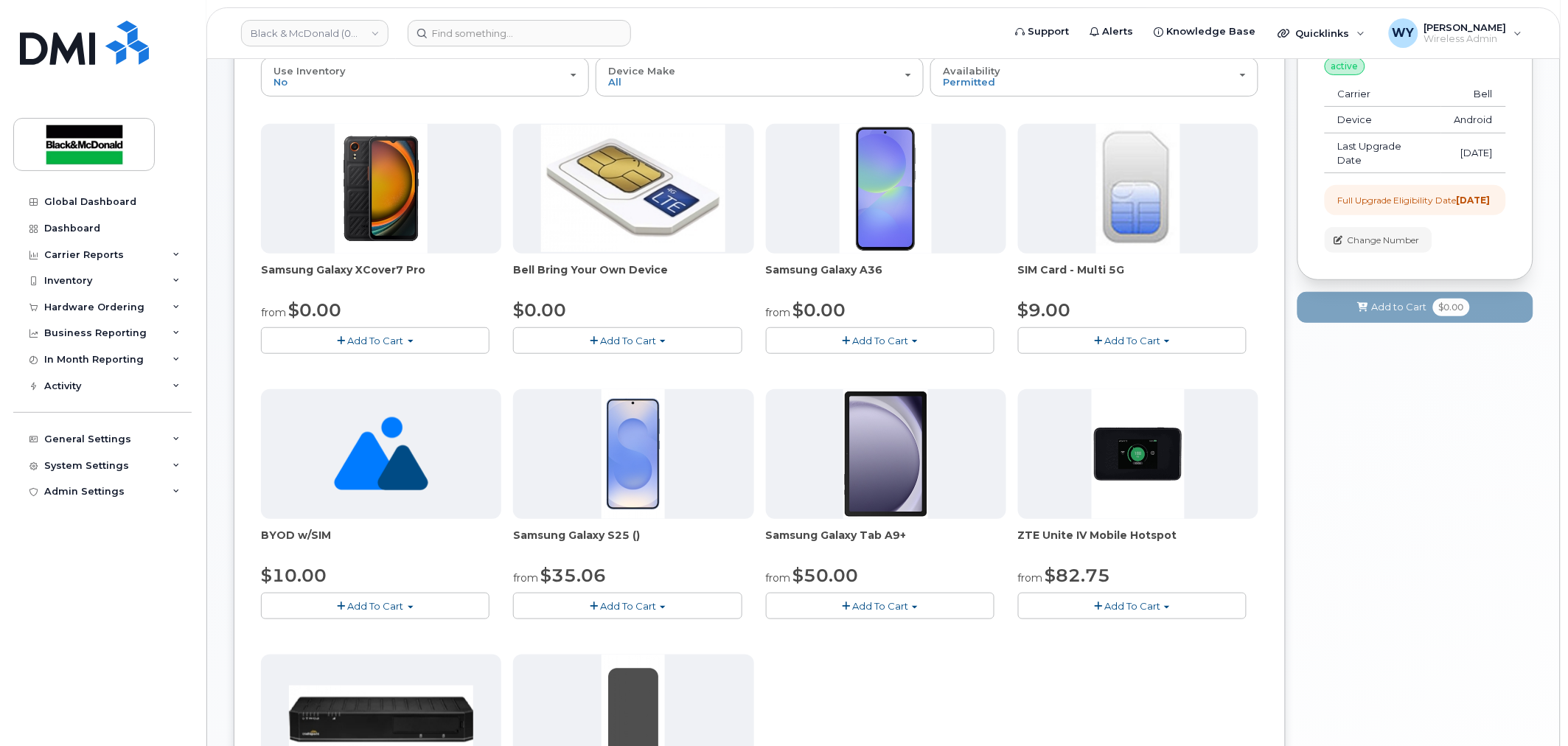
click at [692, 598] on button "Add To Cart" at bounding box center [627, 605] width 229 height 26
